Goal: Task Accomplishment & Management: Use online tool/utility

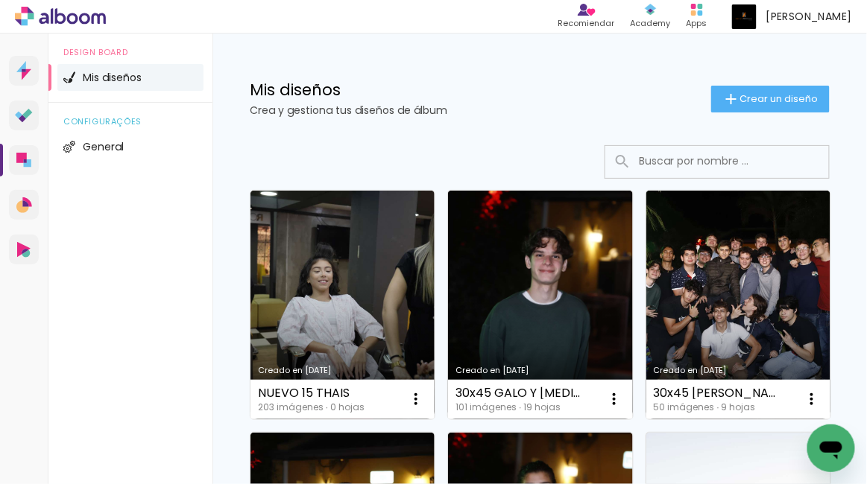
click at [548, 145] on div at bounding box center [540, 162] width 580 height 34
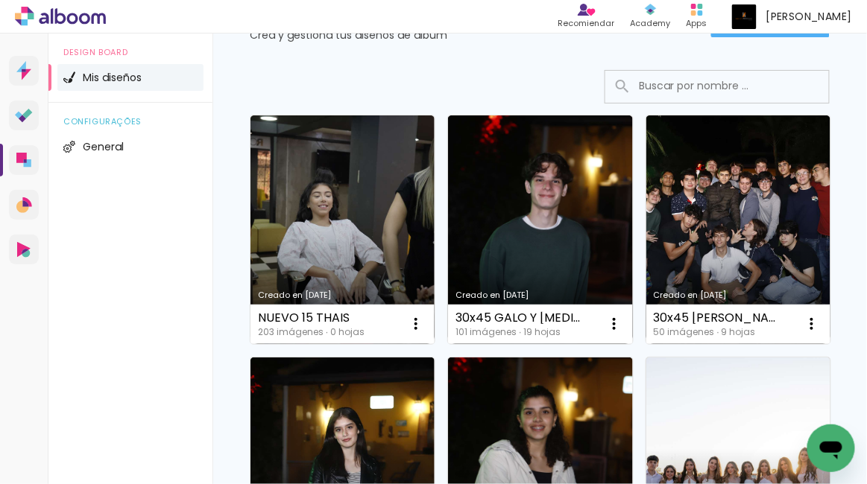
scroll to position [507, 0]
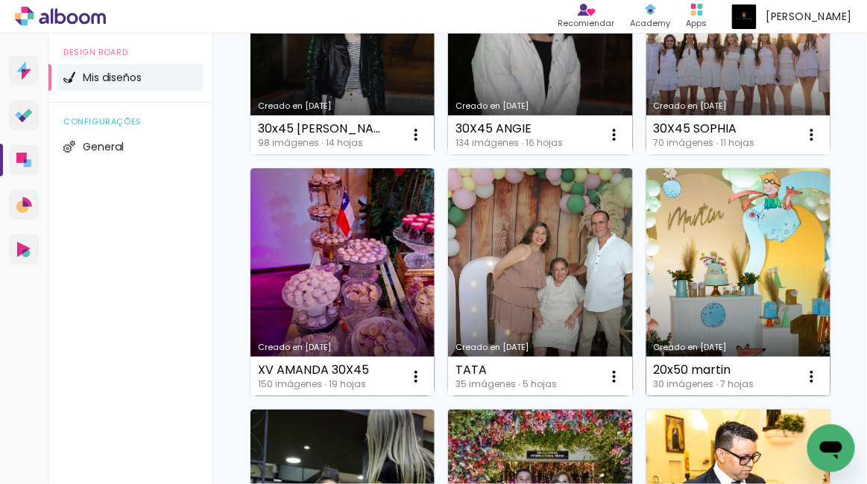
click at [764, 227] on link "Creado en [DATE]" at bounding box center [738, 282] width 184 height 229
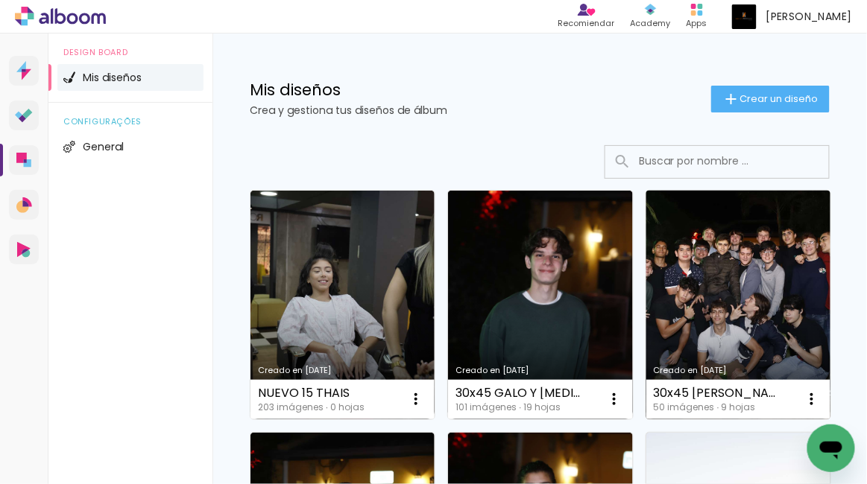
click at [706, 262] on link "Creado en [DATE]" at bounding box center [738, 305] width 184 height 229
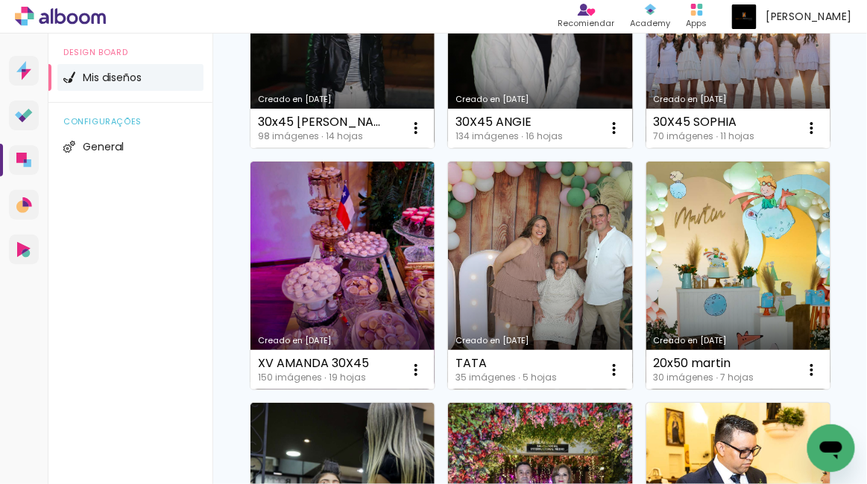
scroll to position [519, 0]
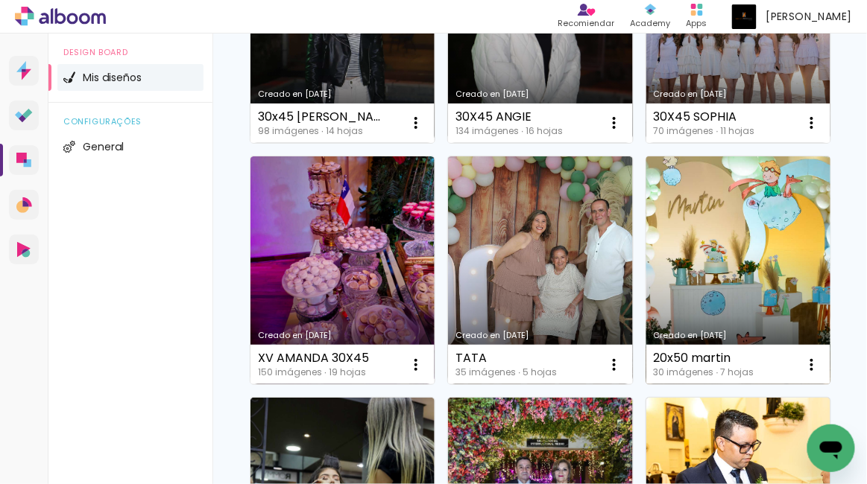
click at [709, 244] on link "Creado en [DATE]" at bounding box center [738, 270] width 184 height 229
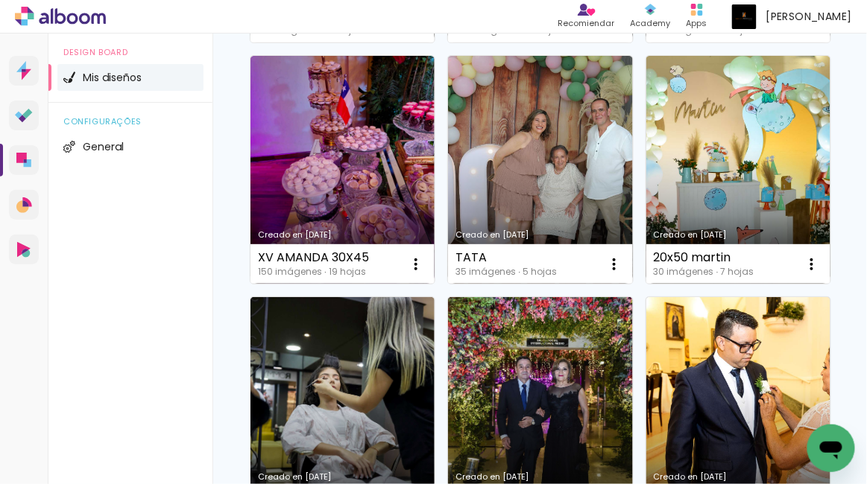
scroll to position [620, 0]
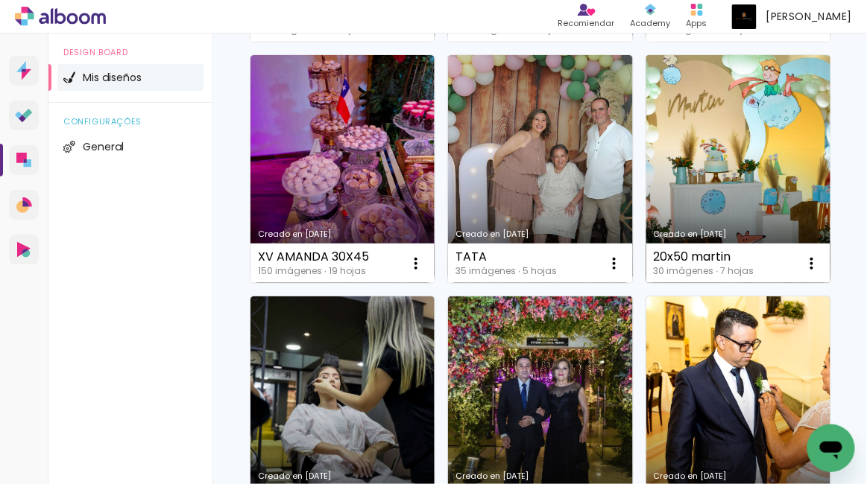
click at [716, 139] on link "Creado en [DATE]" at bounding box center [738, 169] width 184 height 229
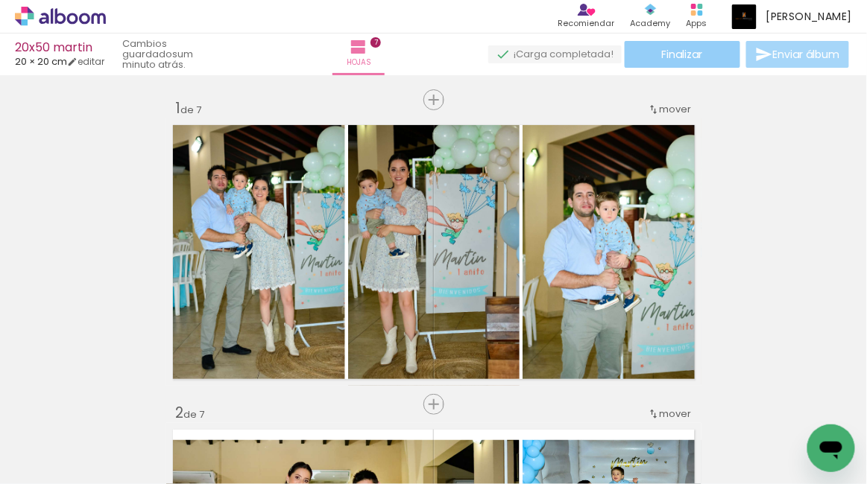
click at [676, 49] on span "Finalizar" at bounding box center [682, 54] width 41 height 10
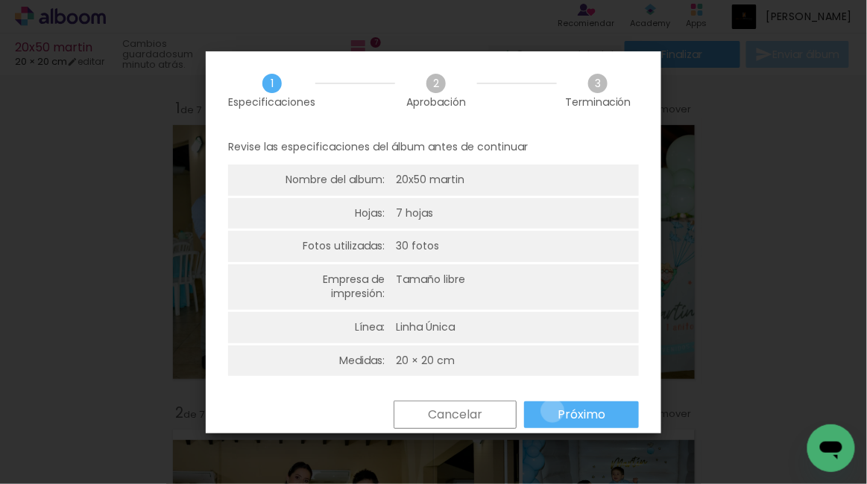
click at [552, 411] on paper-button "Próximo" at bounding box center [581, 415] width 115 height 27
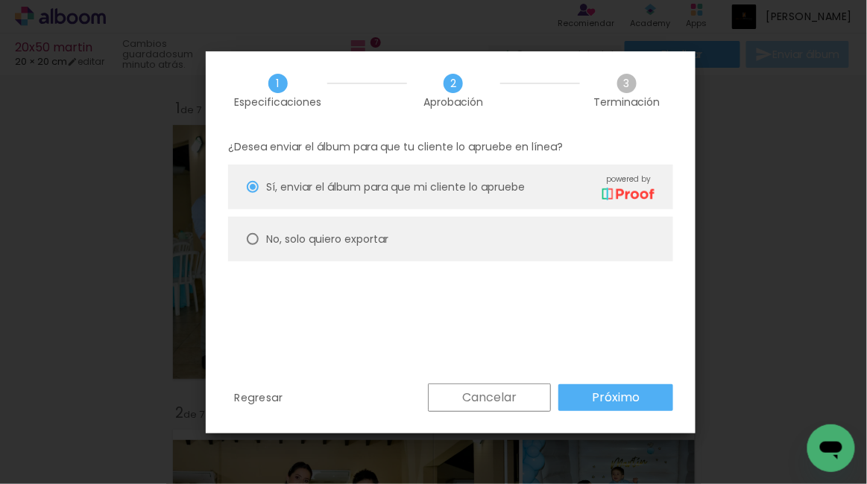
click at [0, 0] on slot "No, solo quiero exportar" at bounding box center [0, 0] width 0 height 0
type paper-radio-button "on"
click at [0, 0] on slot "Próximo" at bounding box center [0, 0] width 0 height 0
type input "Alta, 300 DPI"
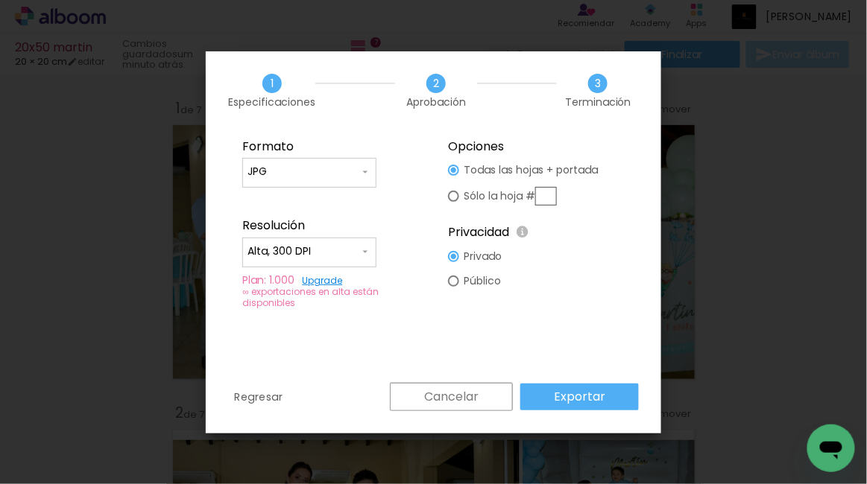
click at [349, 177] on input "JPG" at bounding box center [303, 172] width 112 height 15
click at [318, 209] on paper-item "PDF" at bounding box center [309, 200] width 134 height 30
type input "PDF"
click at [308, 245] on input "Alta, 300 DPI" at bounding box center [303, 251] width 112 height 15
click at [285, 282] on paper-item "Baja" at bounding box center [309, 280] width 134 height 30
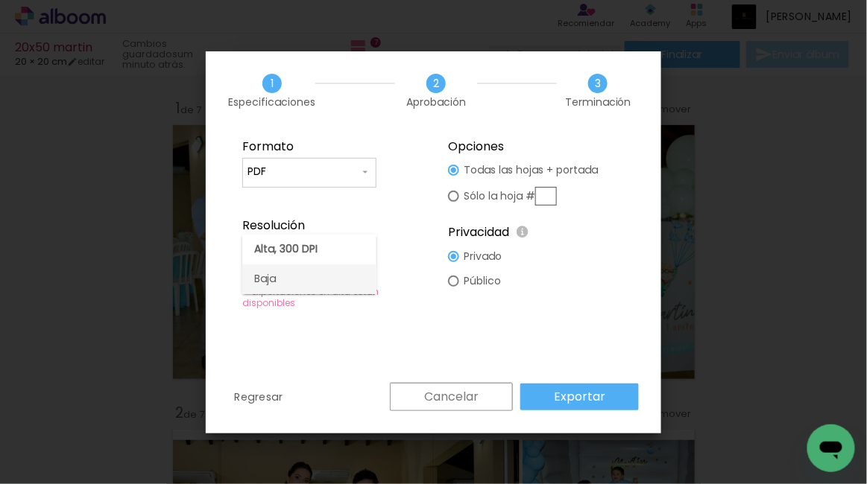
type input "Baja"
click at [430, 349] on div "Formato JPG PDF Resolución Alta, 300 DPI Baja Plan: 1.000 Upgrade ∞ exportacion…" at bounding box center [433, 256] width 455 height 253
click at [548, 399] on paper-button "Exportar" at bounding box center [579, 397] width 118 height 27
